Goal: Task Accomplishment & Management: Use online tool/utility

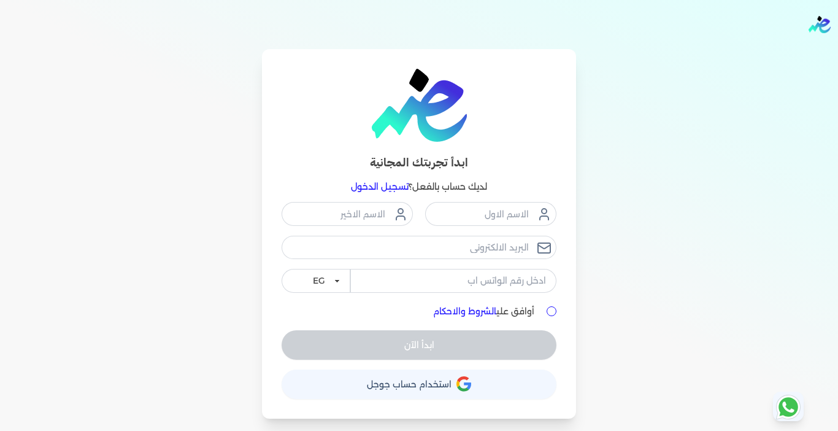
click at [367, 185] on link "تسجيل الدخول" at bounding box center [380, 186] width 58 height 11
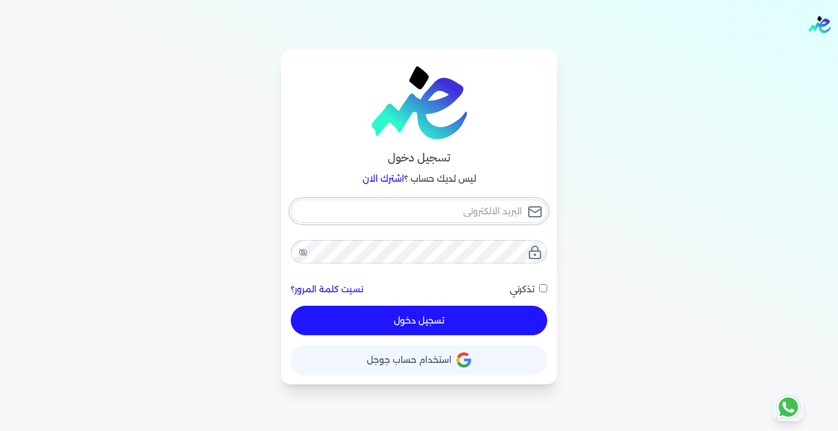
type input "[EMAIL_ADDRESS][DOMAIN_NAME]"
click at [401, 318] on button "تسجيل دخول" at bounding box center [419, 320] width 256 height 29
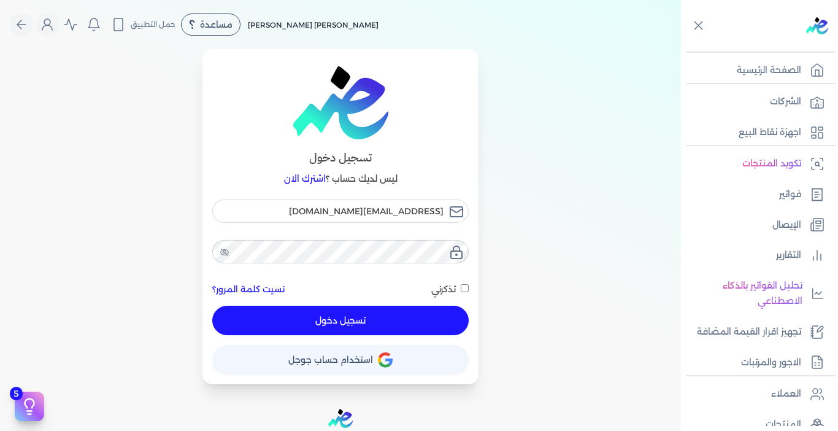
checkbox input "false"
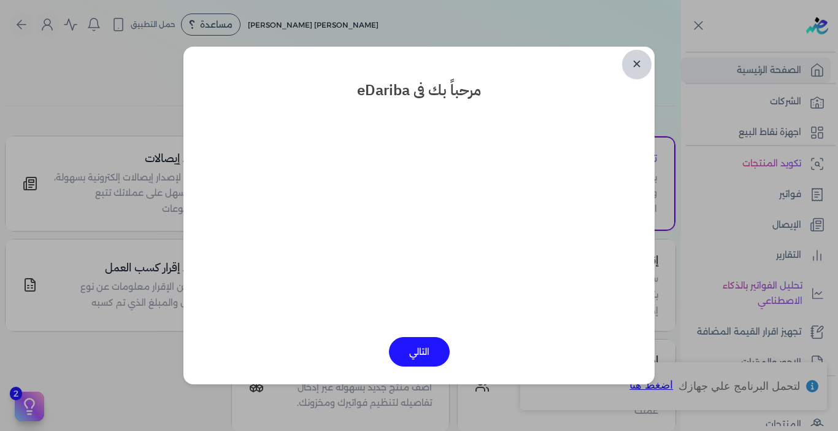
click at [638, 64] on link "✕" at bounding box center [636, 64] width 29 height 29
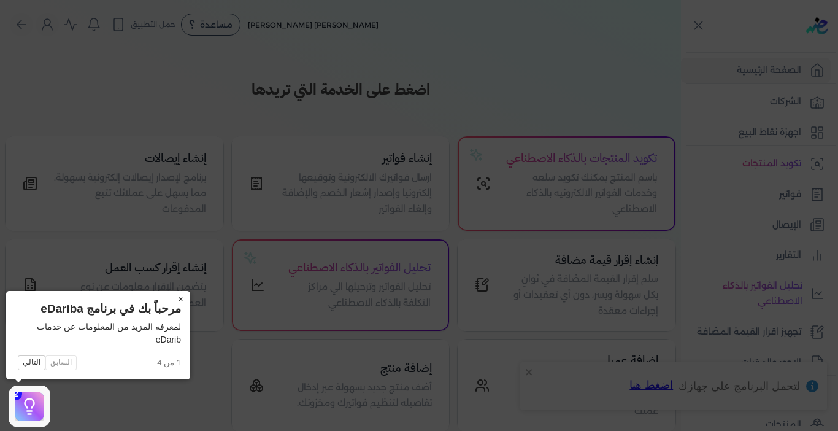
click at [180, 296] on button "×" at bounding box center [181, 299] width 20 height 17
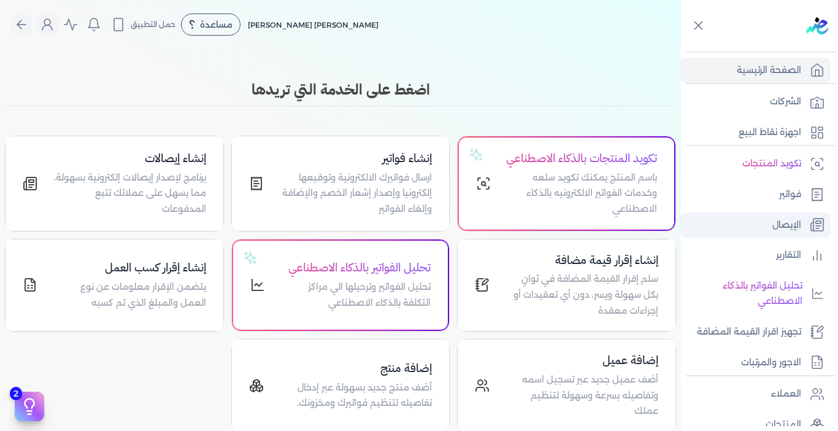
click at [769, 225] on link "الإيصال" at bounding box center [756, 225] width 150 height 26
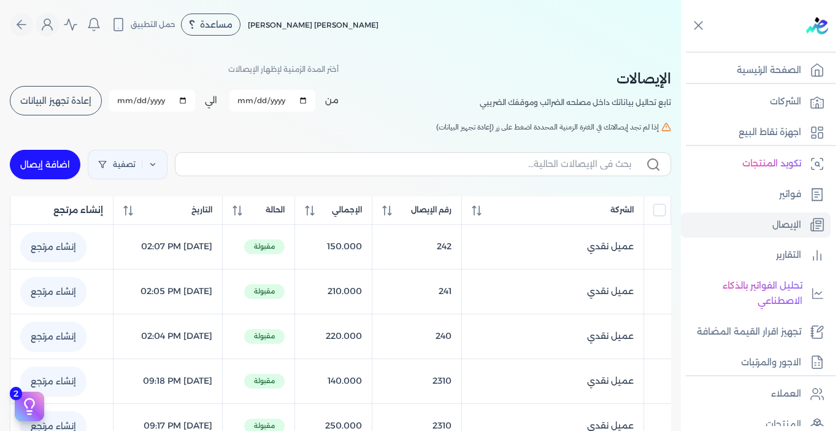
click at [58, 160] on link "اضافة إيصال" at bounding box center [45, 164] width 71 height 29
select select "EGP"
select select "EGS"
select select "B"
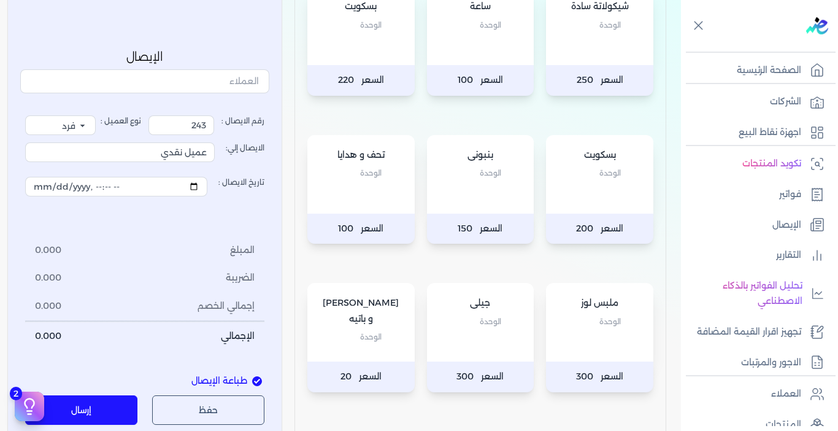
scroll to position [184, 0]
click at [459, 186] on div "بنبونى الوحدة" at bounding box center [480, 173] width 107 height 79
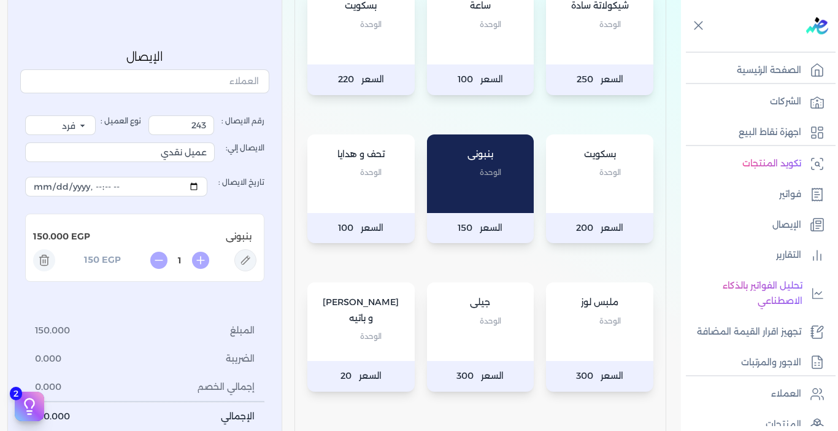
click at [342, 170] on p "الوحدة" at bounding box center [361, 172] width 83 height 16
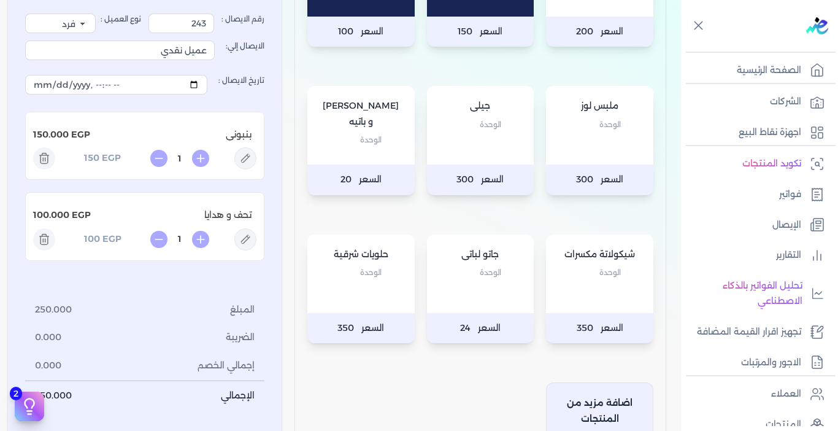
scroll to position [430, 0]
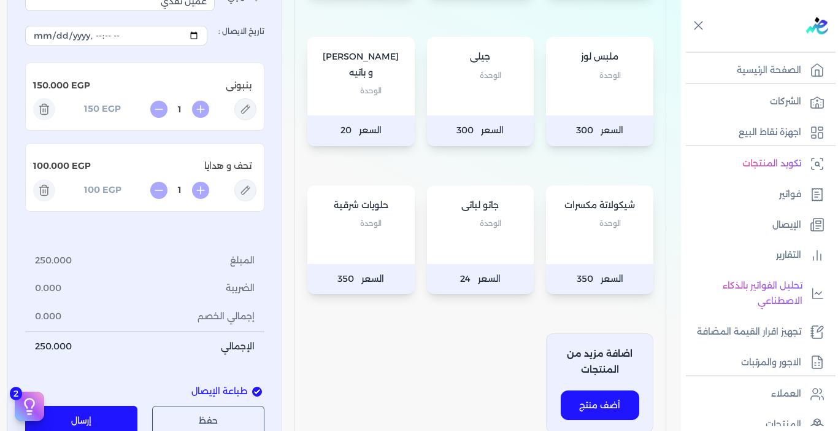
click at [102, 407] on button "إرسال" at bounding box center [81, 420] width 112 height 29
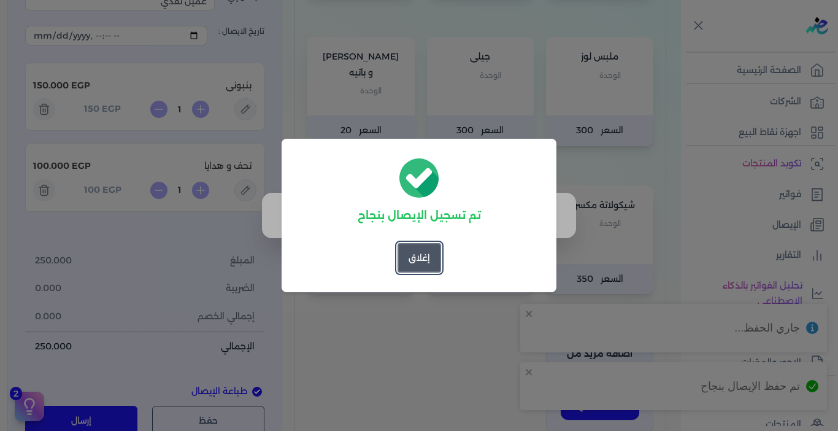
click at [428, 258] on button "إغلاق" at bounding box center [420, 257] width 44 height 29
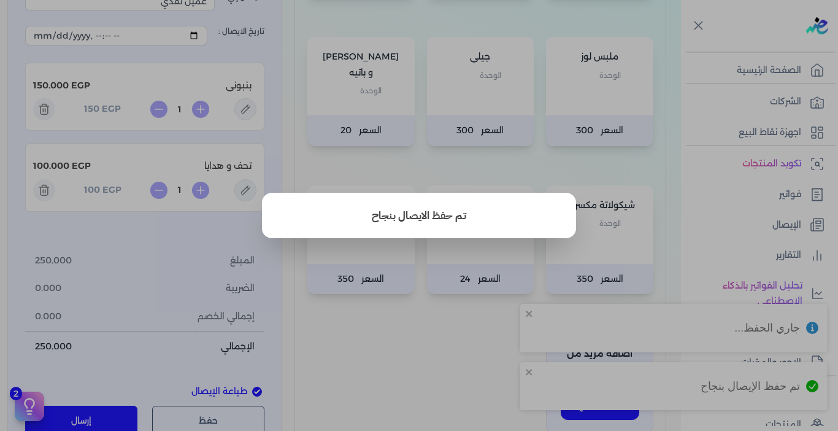
click at [380, 283] on button "close" at bounding box center [419, 215] width 838 height 431
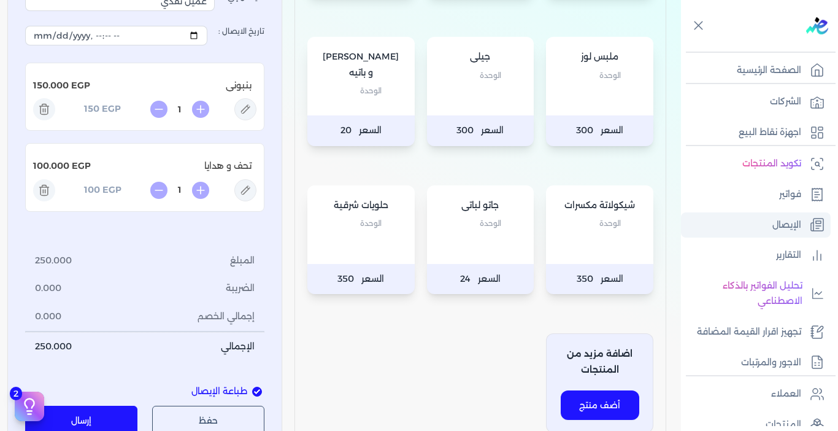
click at [767, 235] on link "الإيصال" at bounding box center [756, 225] width 150 height 26
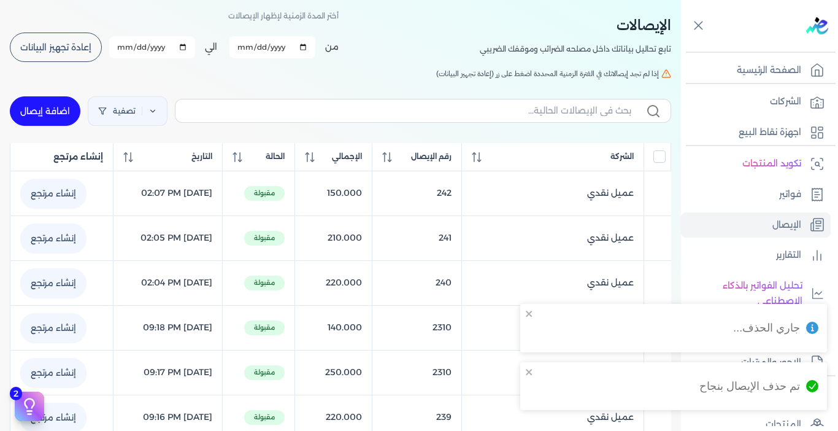
scroll to position [52, 0]
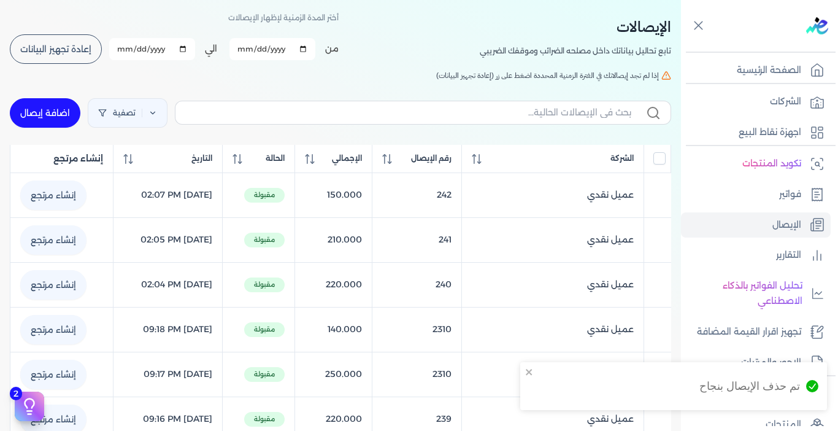
click at [38, 52] on span "إعادة تجهيز البيانات" at bounding box center [55, 49] width 71 height 9
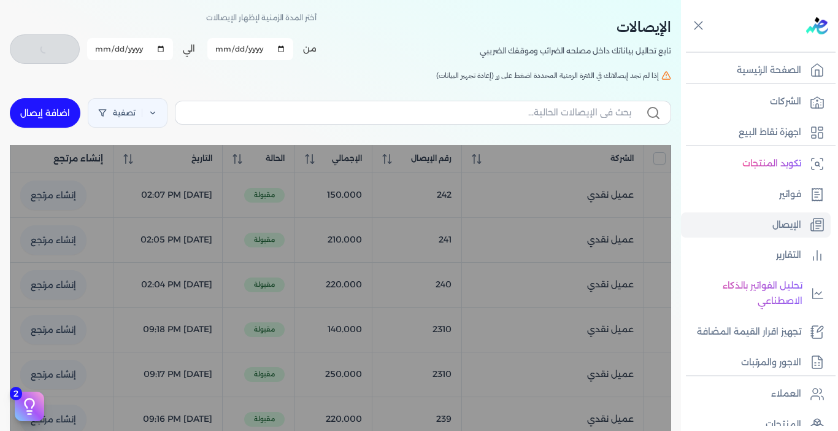
checkbox input "false"
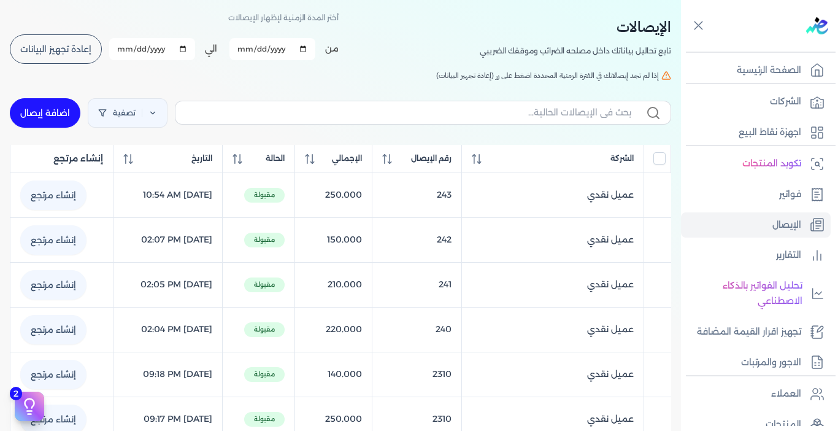
click at [69, 120] on link "اضافة إيصال" at bounding box center [45, 112] width 71 height 29
select select "EGP"
select select "EGS"
select select "B"
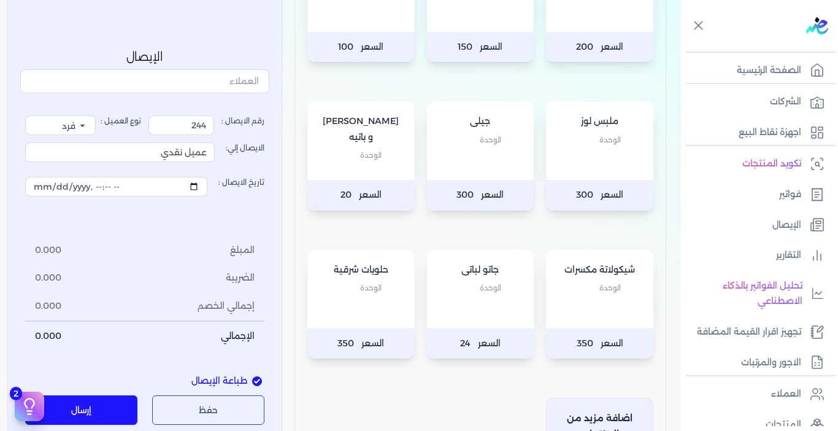
scroll to position [420, 0]
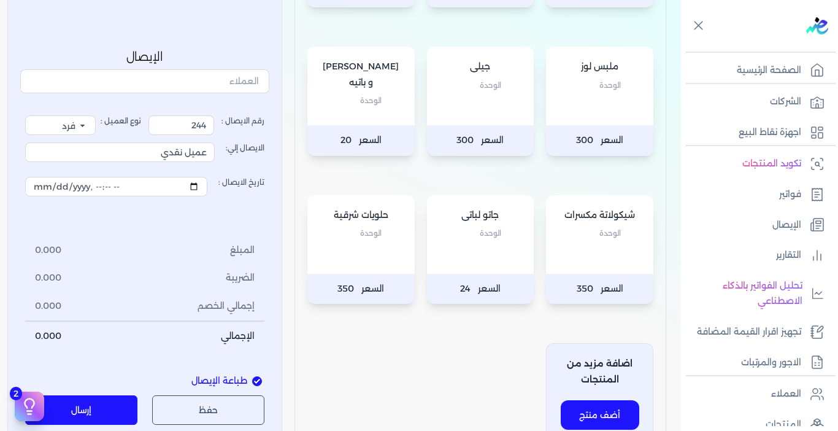
click at [466, 270] on div "جاتو لباتى الوحدة" at bounding box center [480, 234] width 107 height 79
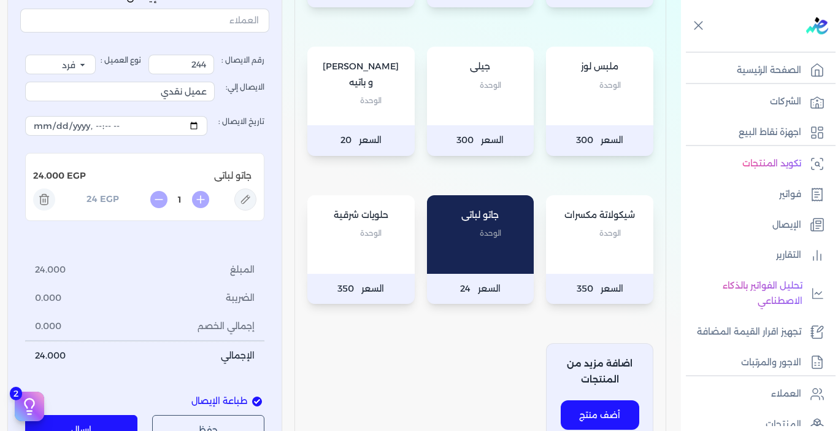
click at [466, 270] on div "جاتو لباتى الوحدة" at bounding box center [480, 234] width 107 height 79
click at [201, 201] on icon at bounding box center [201, 199] width 0 height 7
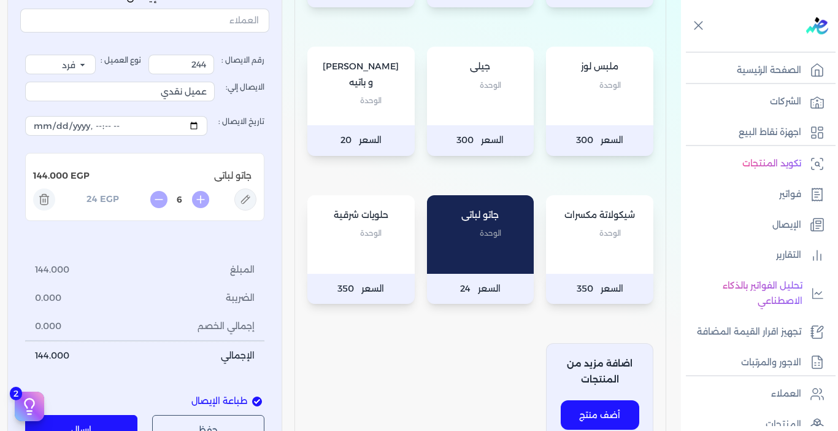
click at [201, 201] on icon at bounding box center [201, 199] width 0 height 7
click at [160, 199] on icon at bounding box center [158, 199] width 17 height 17
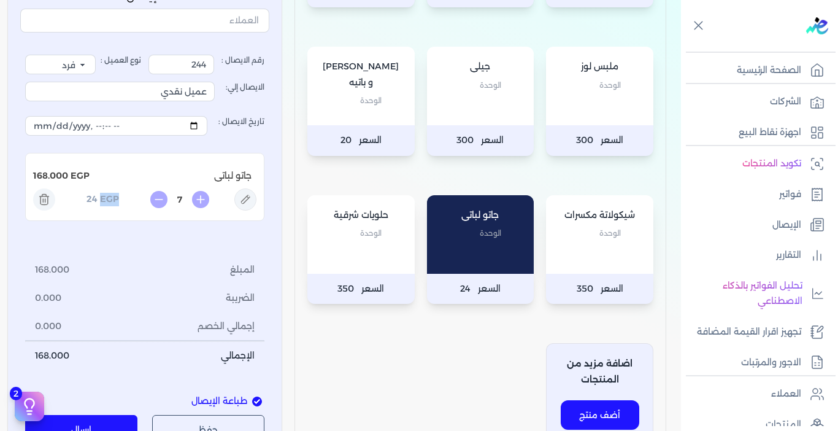
click at [160, 199] on icon at bounding box center [158, 199] width 7 height 0
type input "5"
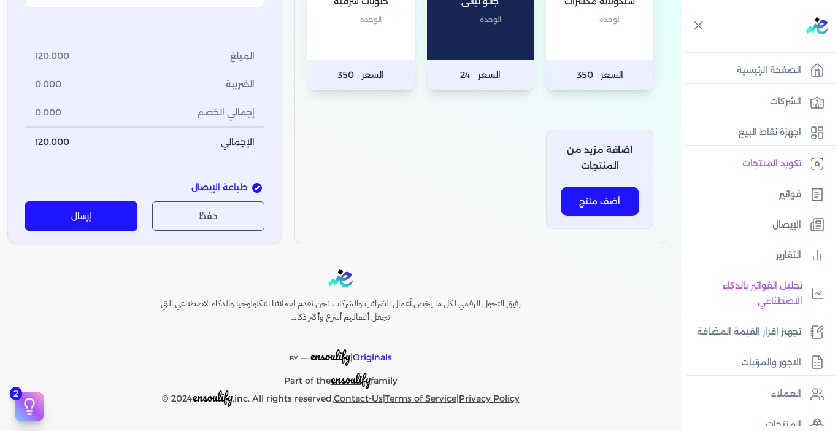
click at [117, 220] on button "إرسال" at bounding box center [81, 216] width 112 height 29
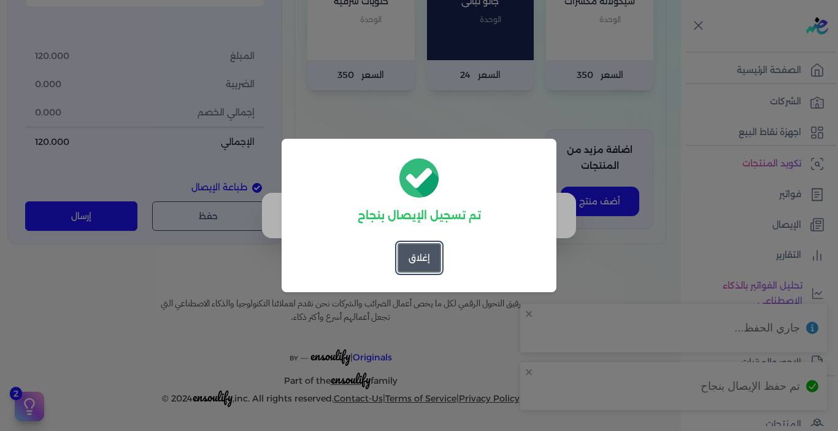
click at [418, 260] on button "إغلاق" at bounding box center [420, 257] width 44 height 29
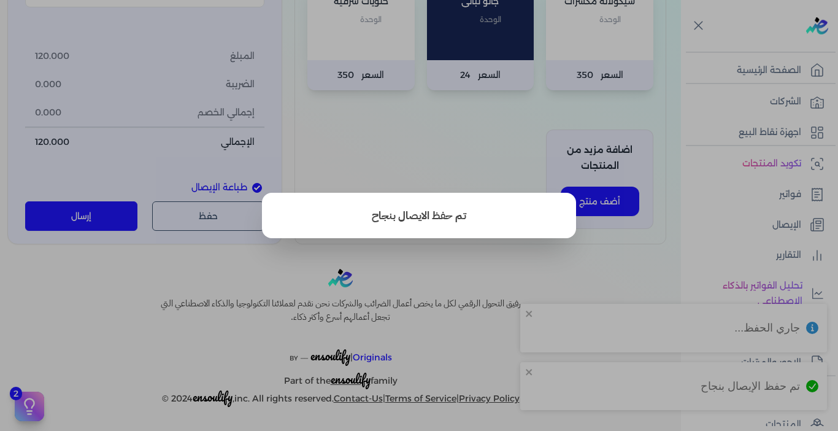
click at [539, 260] on button "close" at bounding box center [419, 215] width 838 height 431
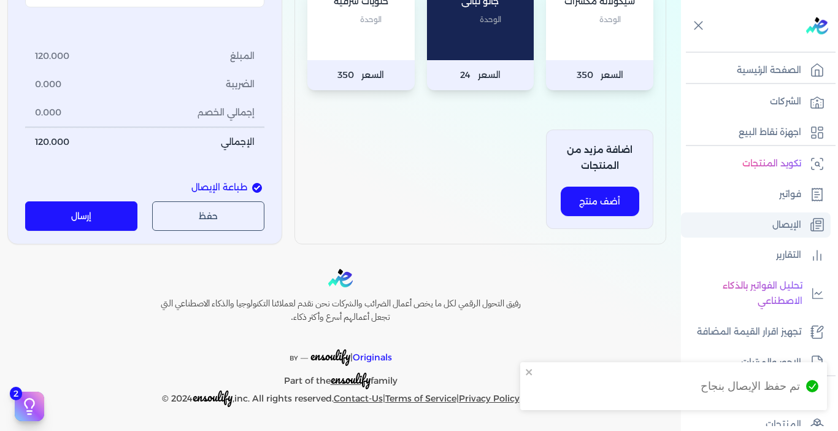
click at [752, 232] on link "الإيصال" at bounding box center [756, 225] width 150 height 26
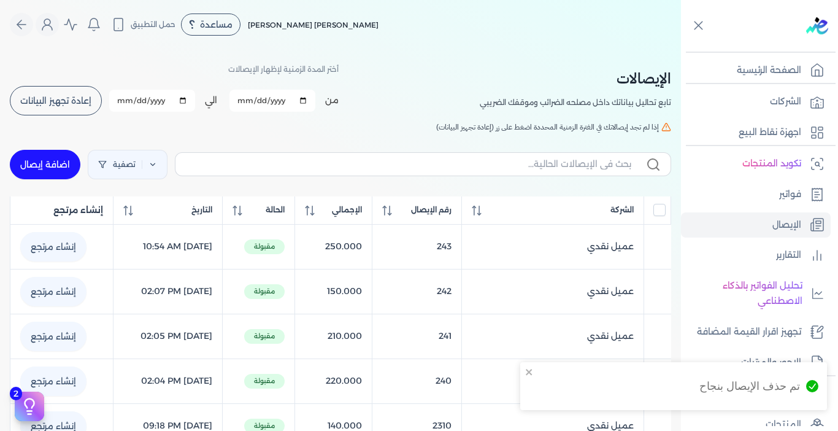
click at [83, 98] on span "إعادة تجهيز البيانات" at bounding box center [55, 100] width 71 height 9
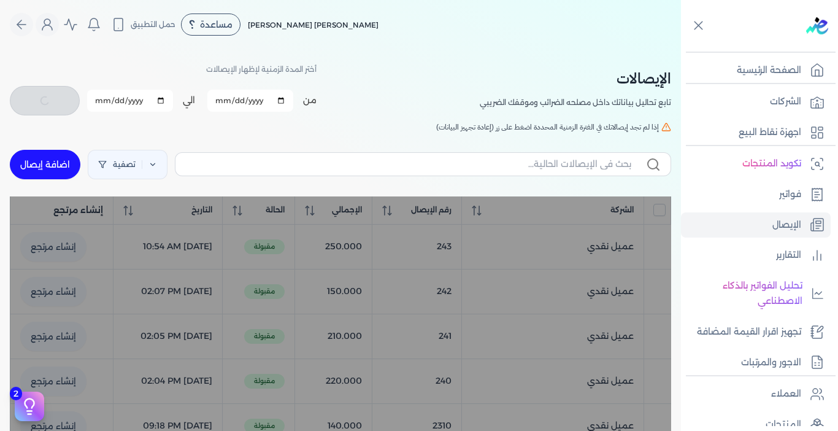
checkbox input "false"
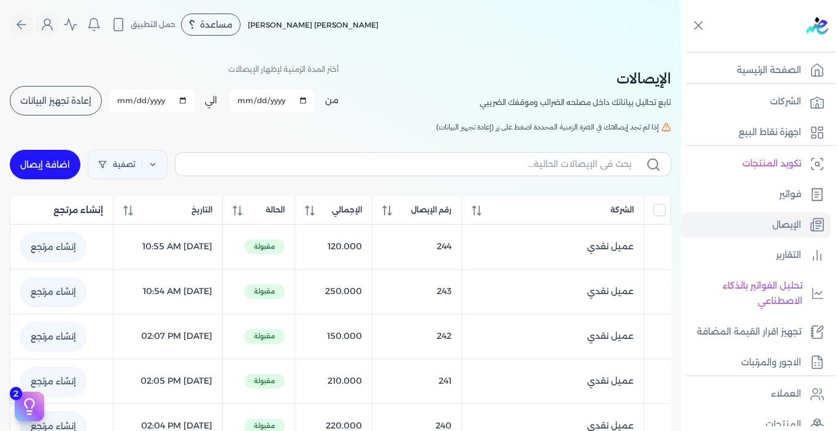
click at [55, 160] on link "اضافة إيصال" at bounding box center [45, 164] width 71 height 29
select select "EGP"
select select "EGS"
select select "B"
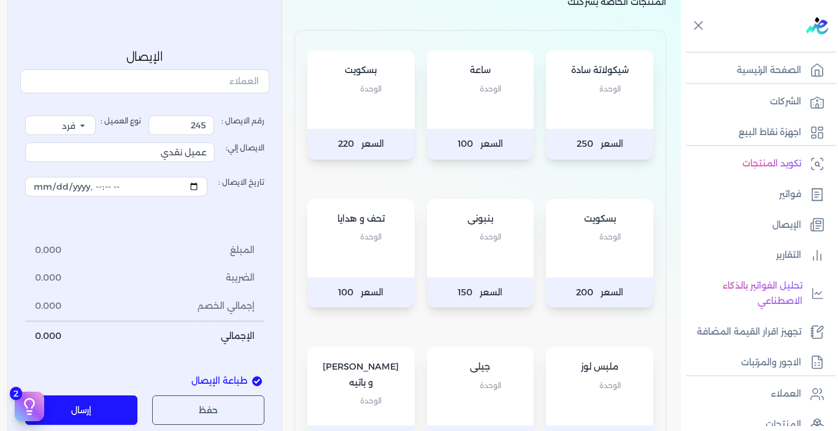
scroll to position [184, 0]
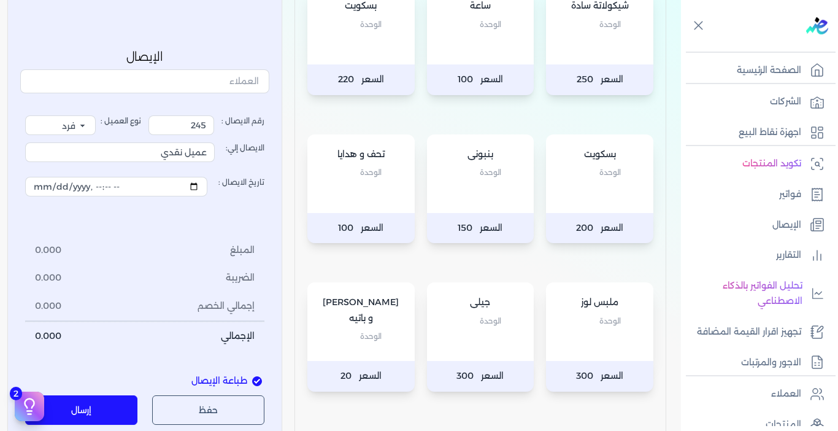
click at [574, 196] on div "بسكويت الوحدة" at bounding box center [599, 173] width 107 height 79
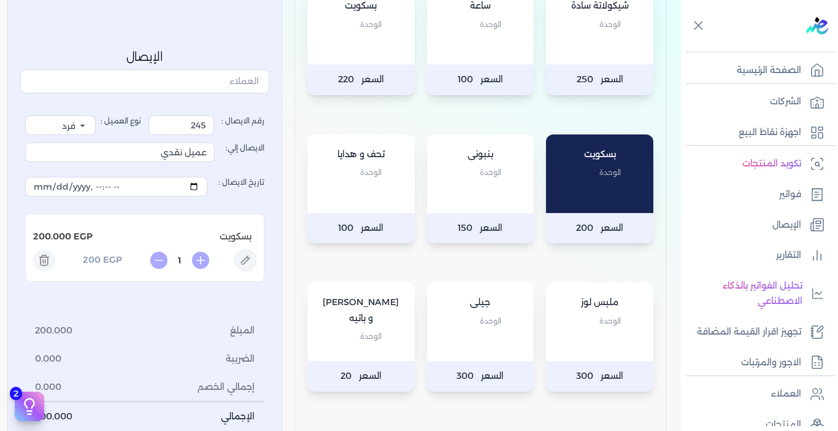
click at [185, 257] on input "1" at bounding box center [180, 260] width 20 height 13
type input "0.85"
click at [172, 320] on li "المبلغ 200.000" at bounding box center [144, 331] width 239 height 28
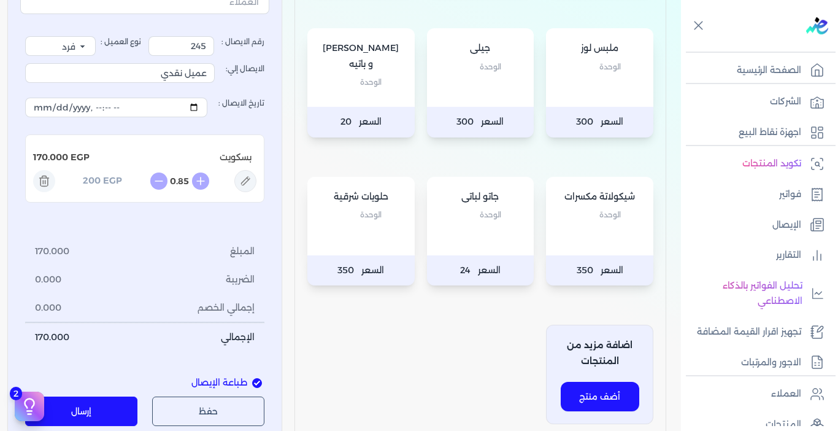
scroll to position [491, 0]
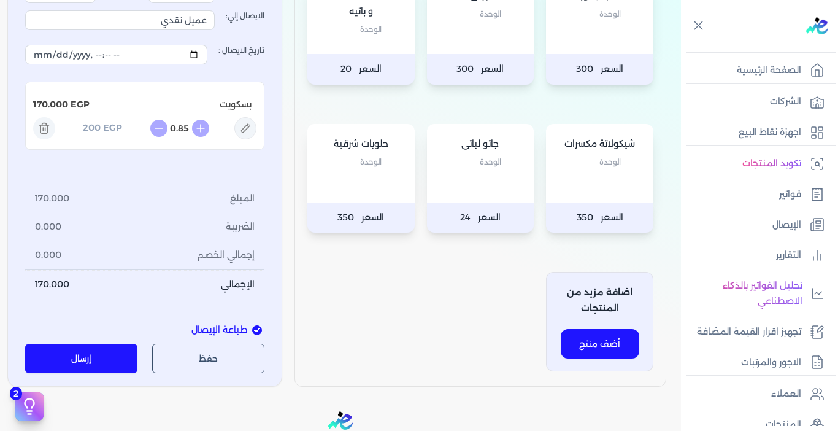
click at [103, 346] on button "إرسال" at bounding box center [81, 358] width 112 height 29
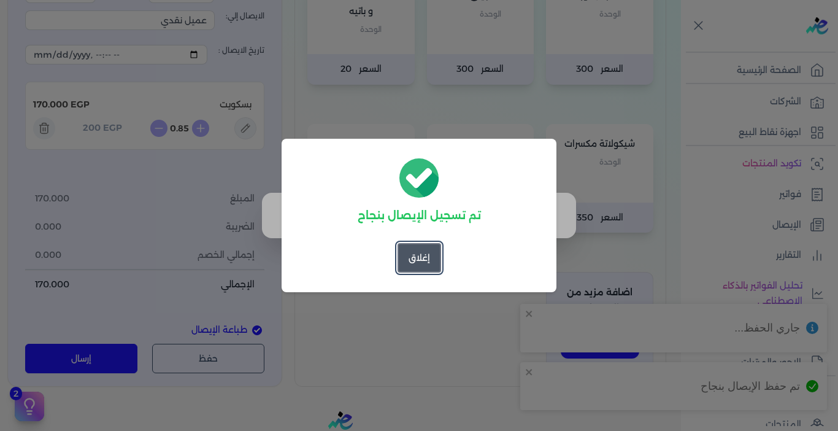
click at [422, 263] on button "إغلاق" at bounding box center [420, 257] width 44 height 29
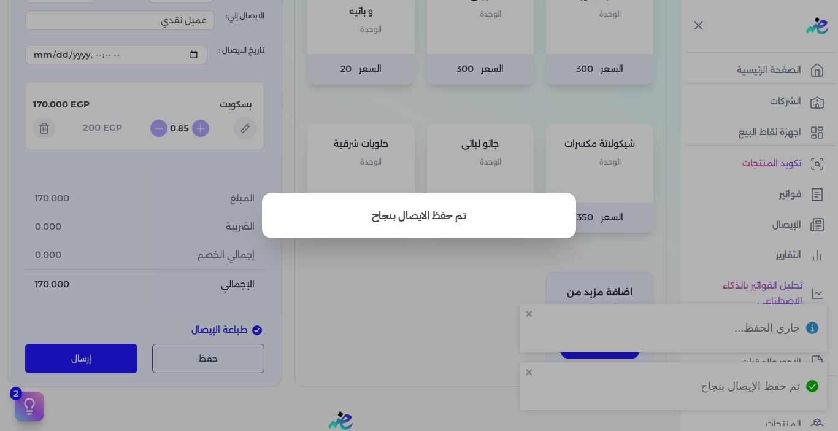
click at [462, 283] on button "close" at bounding box center [419, 215] width 838 height 431
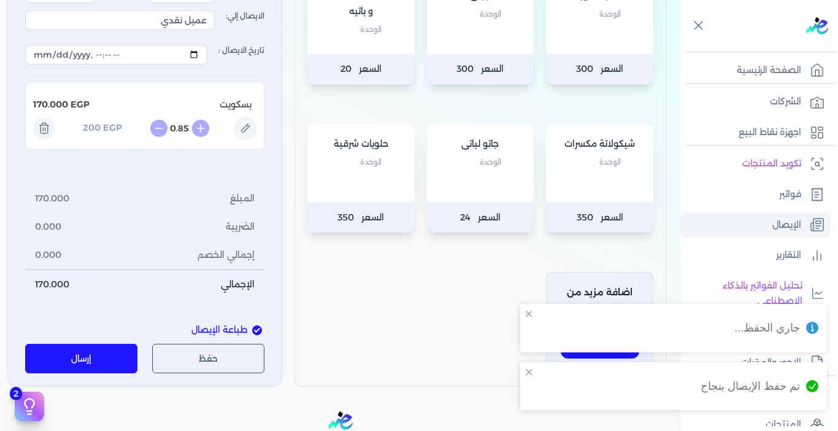
click at [790, 217] on p "الإيصال" at bounding box center [786, 225] width 29 height 16
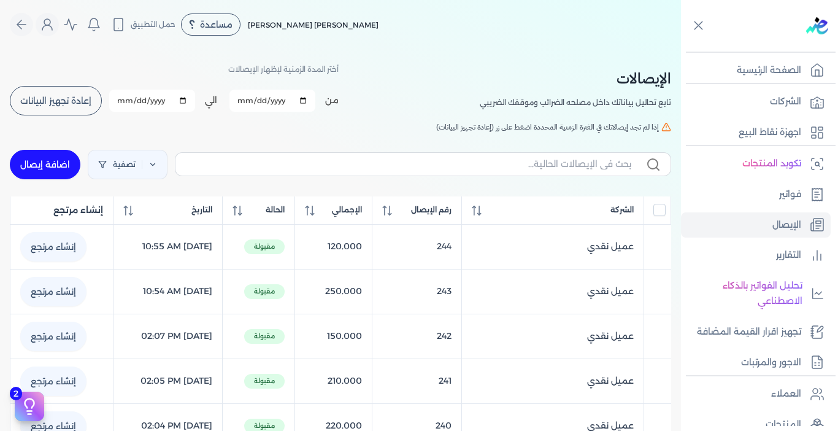
click at [47, 94] on button "إعادة تجهيز البيانات" at bounding box center [56, 100] width 92 height 29
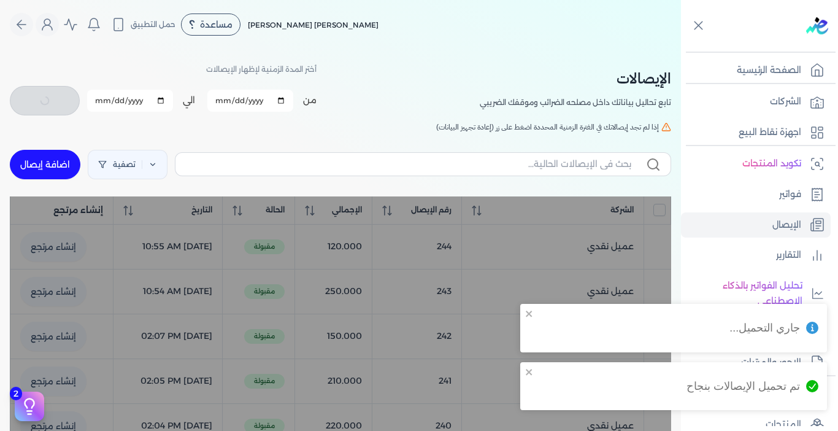
checkbox input "false"
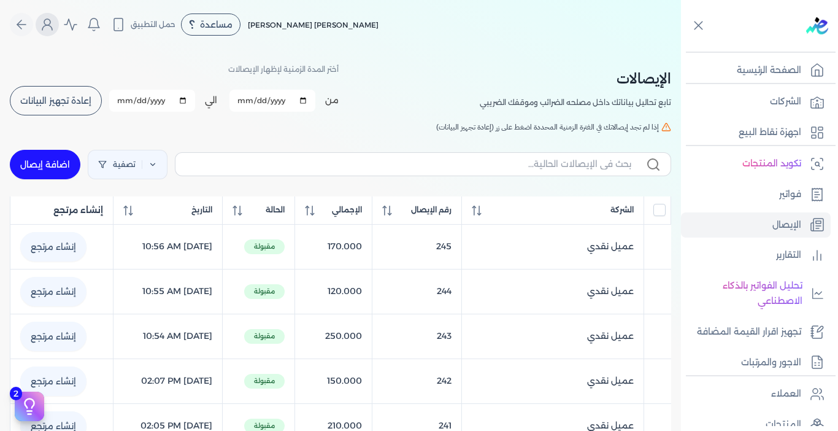
click at [47, 25] on icon "Global" at bounding box center [47, 24] width 15 height 15
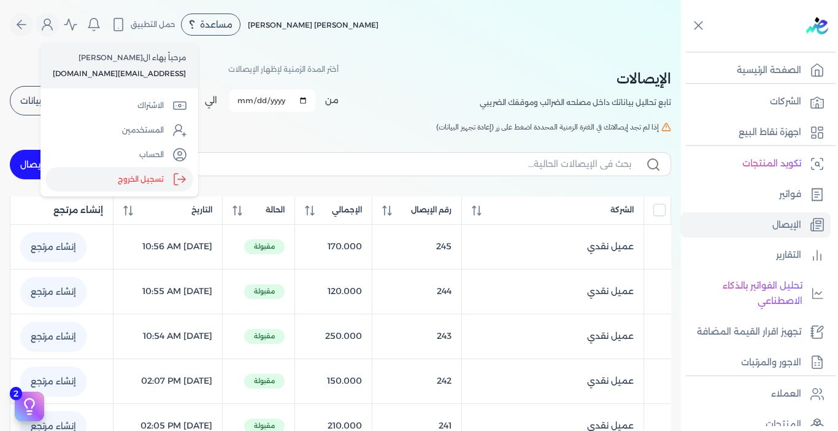
click at [144, 180] on label "تسجيل الخروج" at bounding box center [119, 179] width 148 height 25
click at [681, 49] on input "Close" at bounding box center [681, 49] width 0 height 0
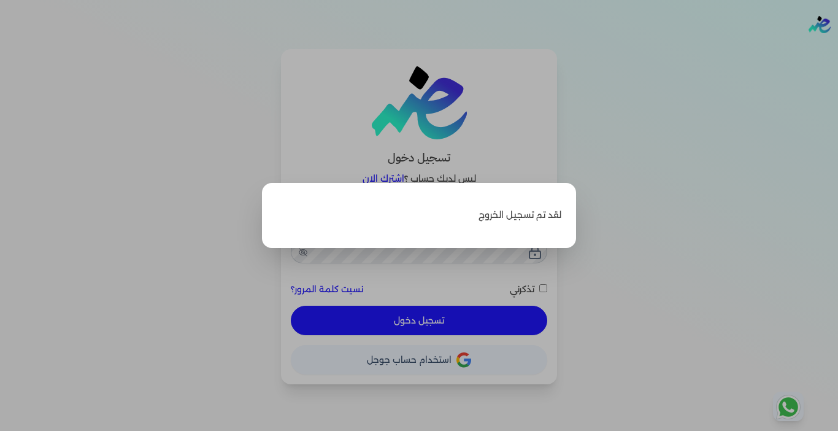
type input "[EMAIL_ADDRESS][DOMAIN_NAME]"
checkbox input "false"
click at [666, 142] on label "Close" at bounding box center [419, 215] width 838 height 431
click at [838, 49] on input "Close" at bounding box center [838, 49] width 0 height 0
